Goal: Find contact information: Find contact information

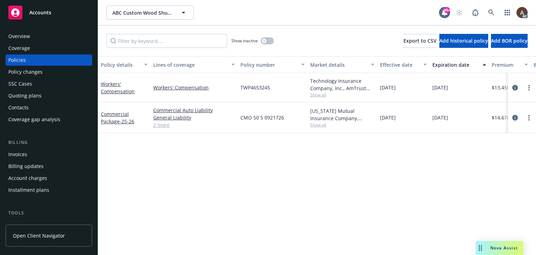
click at [514, 118] on icon "circleInformation" at bounding box center [515, 118] width 6 height 6
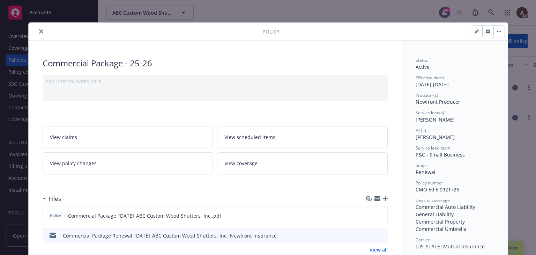
click at [119, 163] on link "View policy changes" at bounding box center [128, 163] width 171 height 22
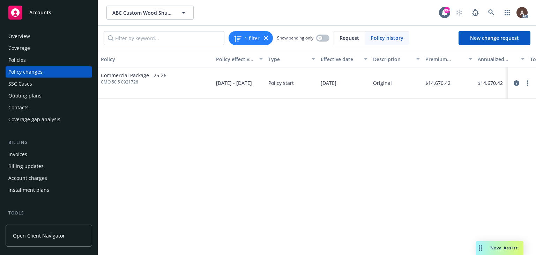
click at [29, 73] on div "Policy changes" at bounding box center [25, 71] width 34 height 11
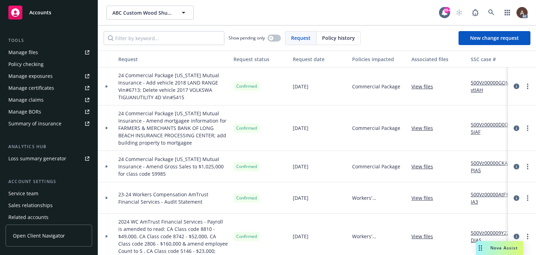
scroll to position [199, 0]
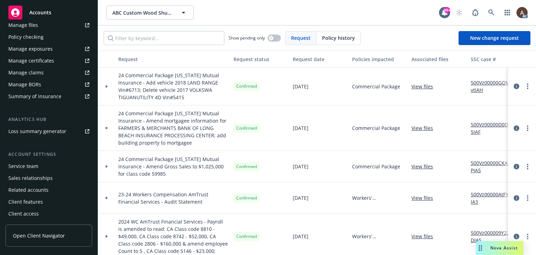
click at [41, 164] on div "Service team" at bounding box center [48, 165] width 81 height 11
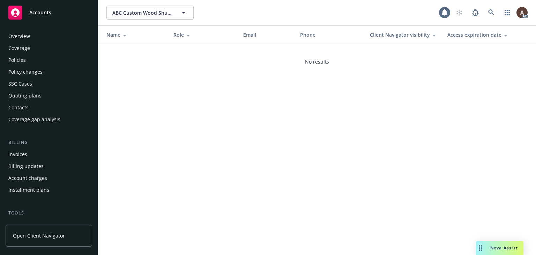
scroll to position [199, 0]
